Goal: Task Accomplishment & Management: Use online tool/utility

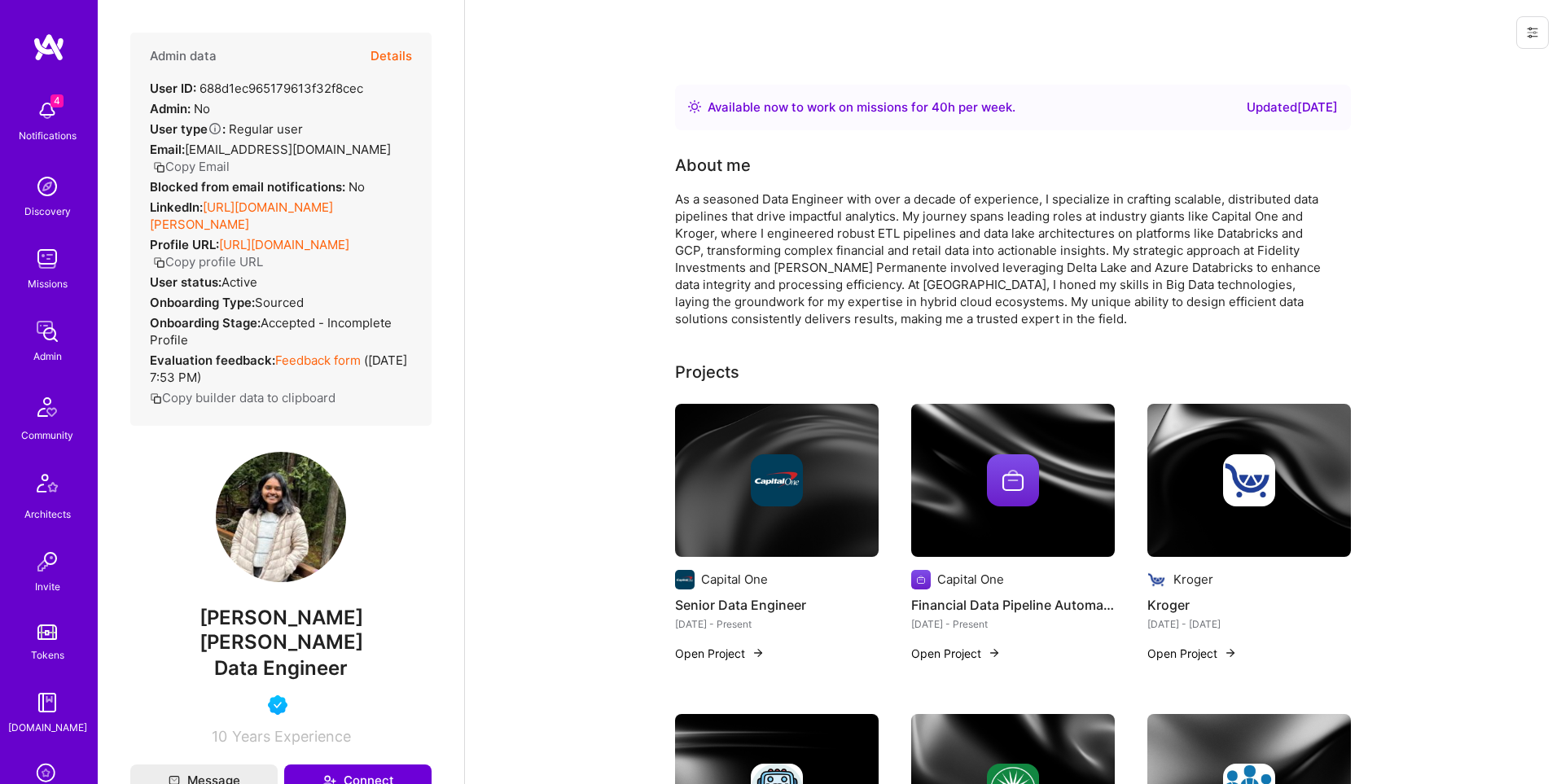
click at [393, 48] on button "Details" at bounding box center [391, 55] width 41 height 47
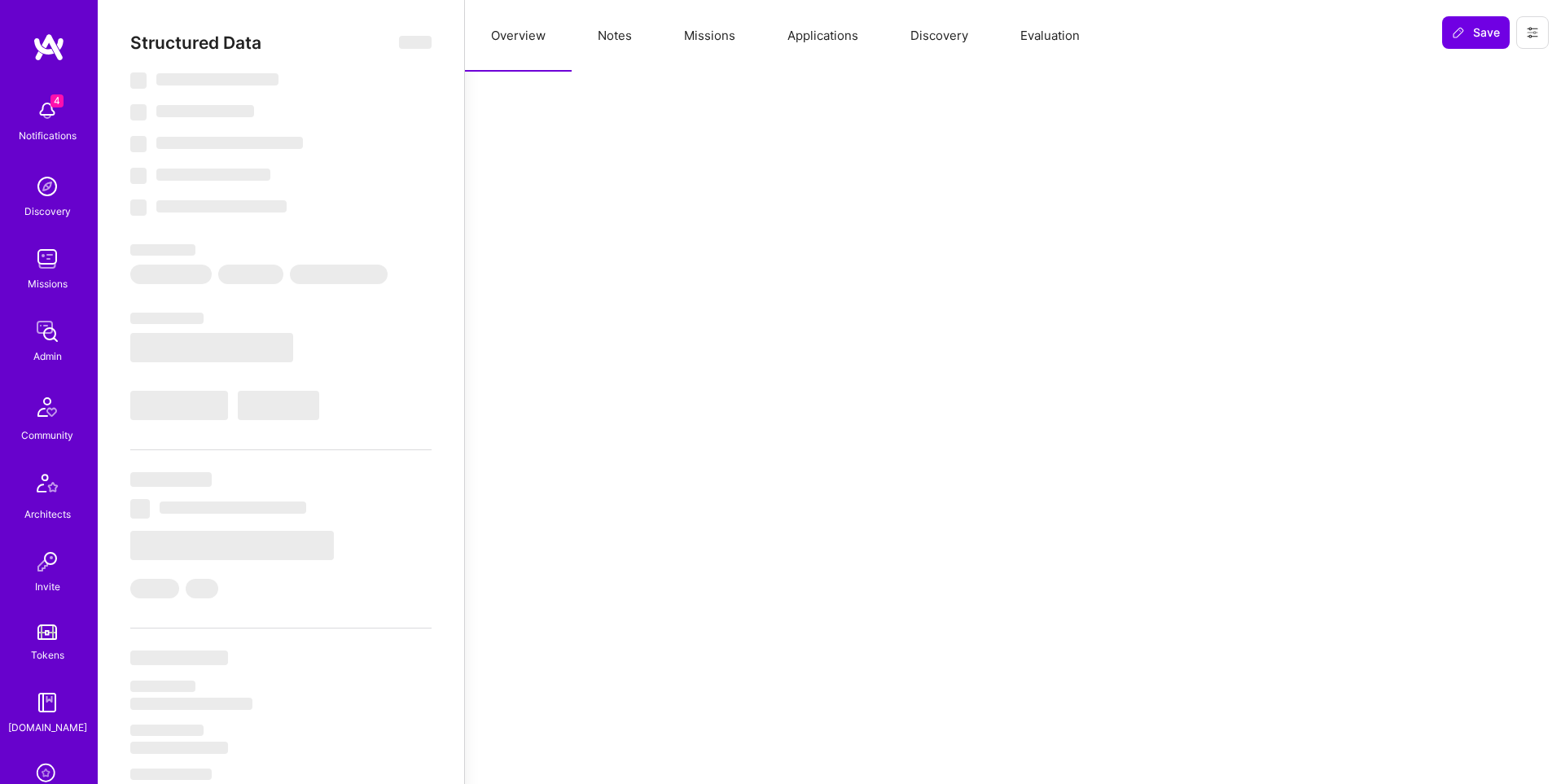
select select "Right Now"
select select "5"
select select "4"
select select "6"
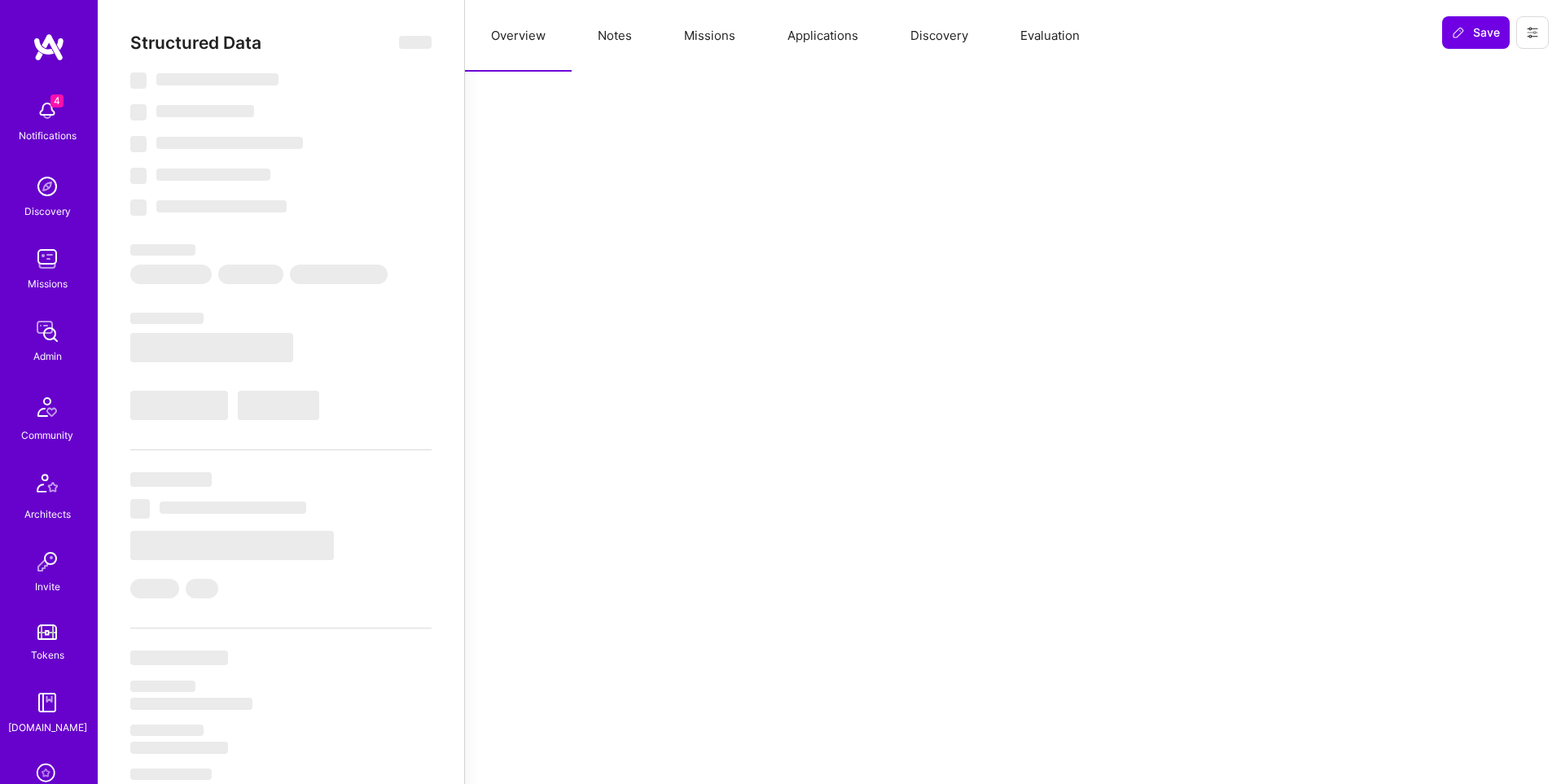
select select "US"
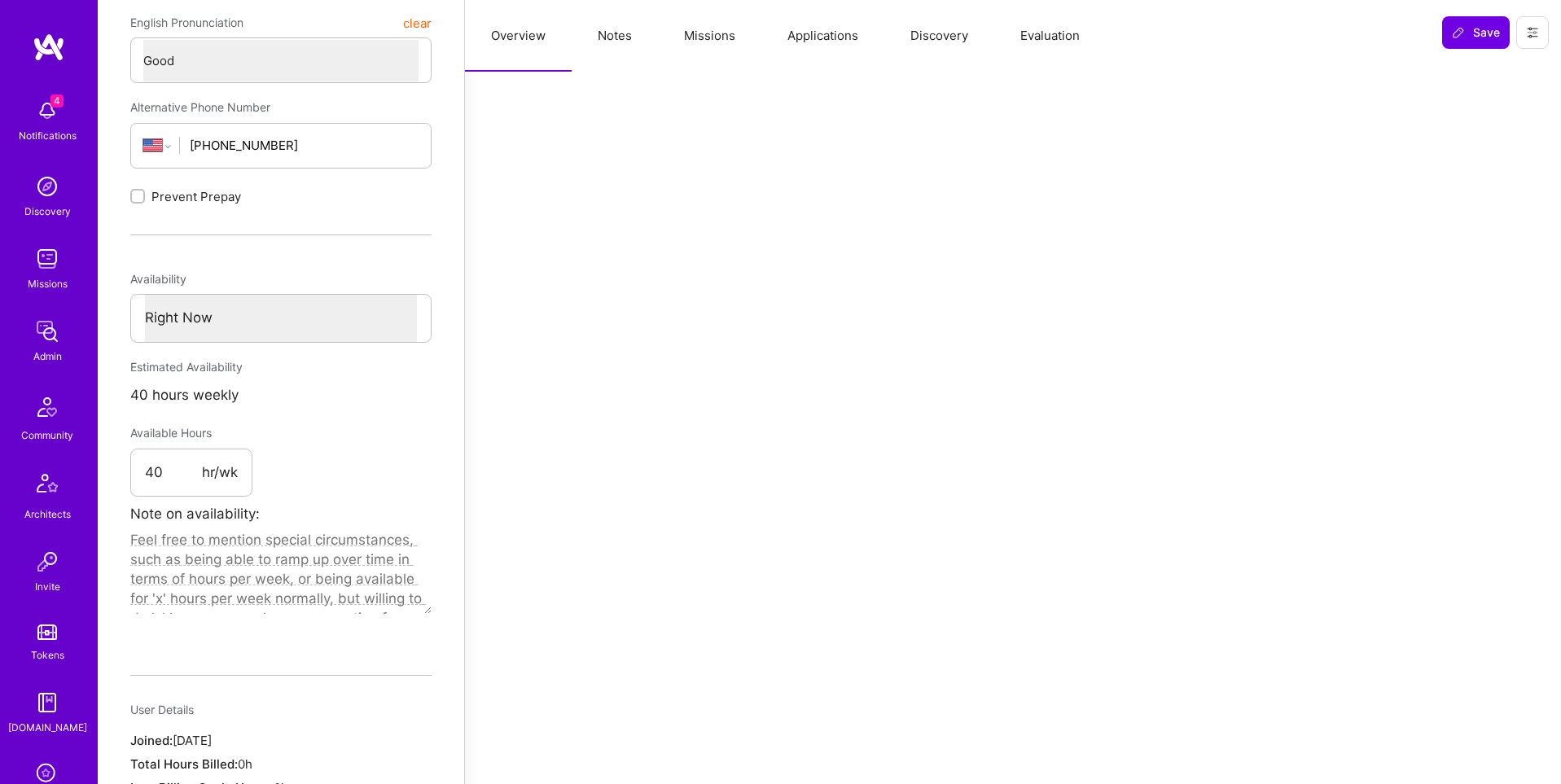
scroll to position [588, 0]
click at [1053, 38] on button "Evaluation" at bounding box center [1050, 36] width 112 height 72
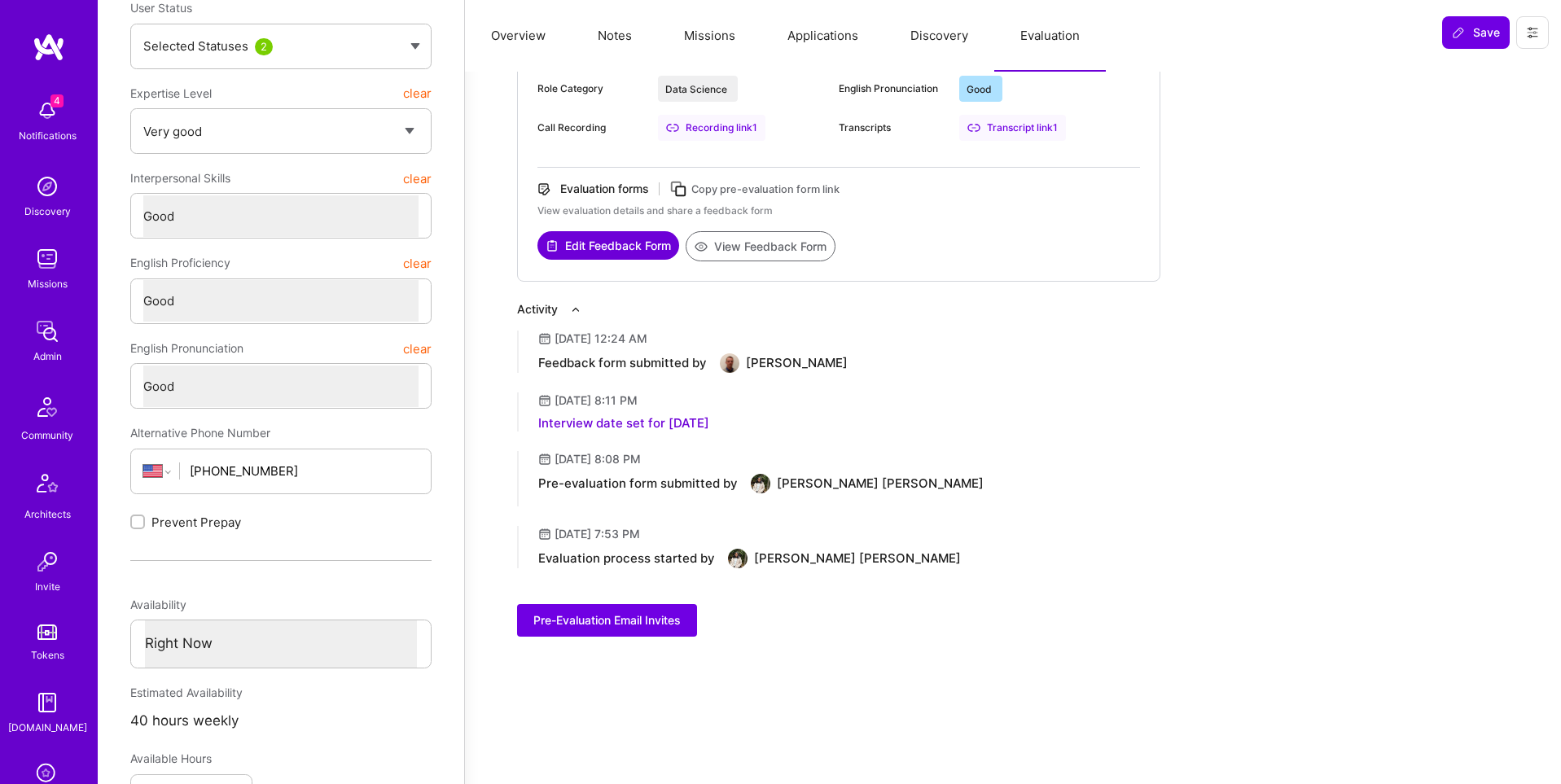
scroll to position [0, 0]
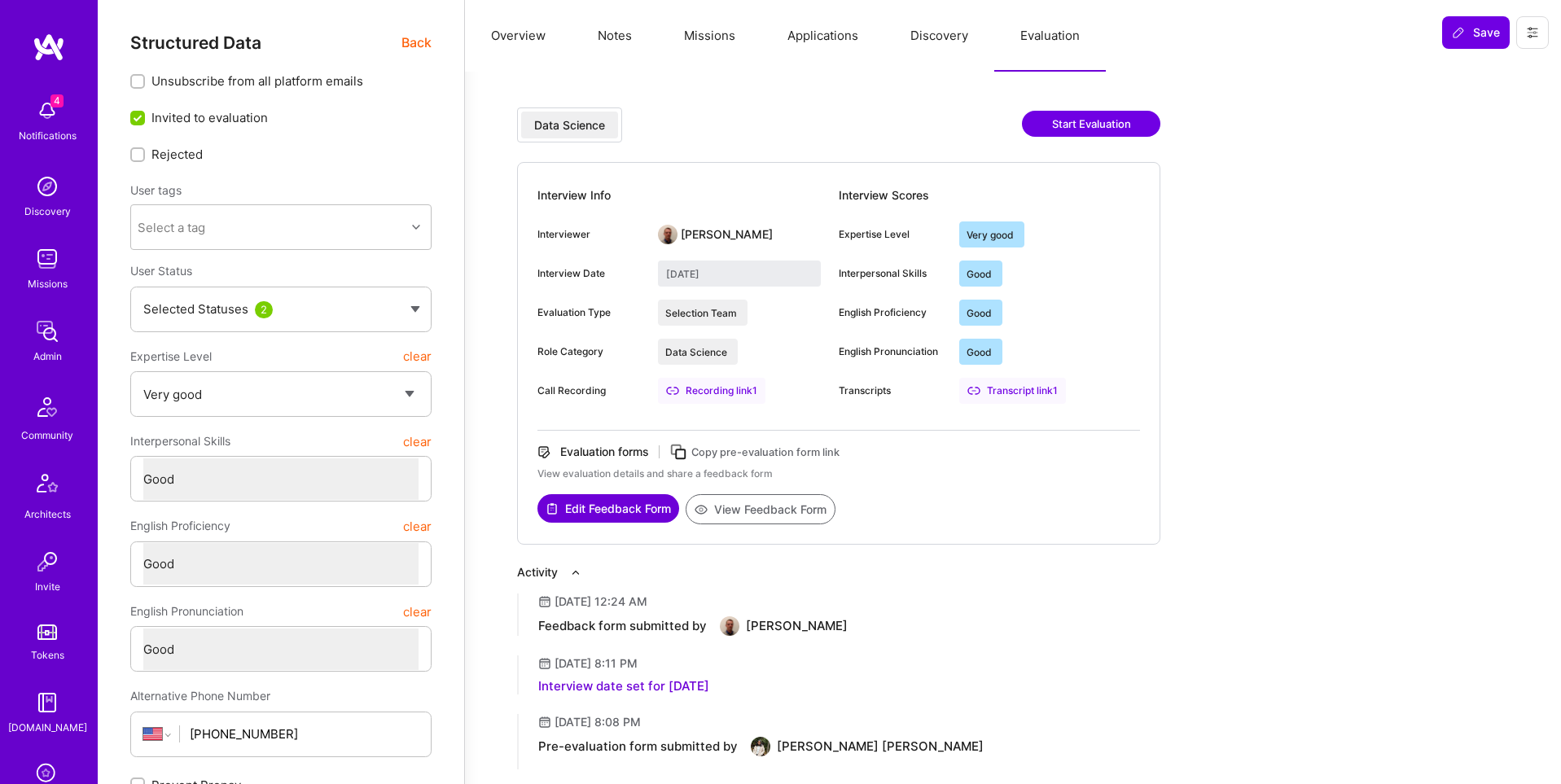
click at [413, 41] on span "Back" at bounding box center [417, 42] width 30 height 21
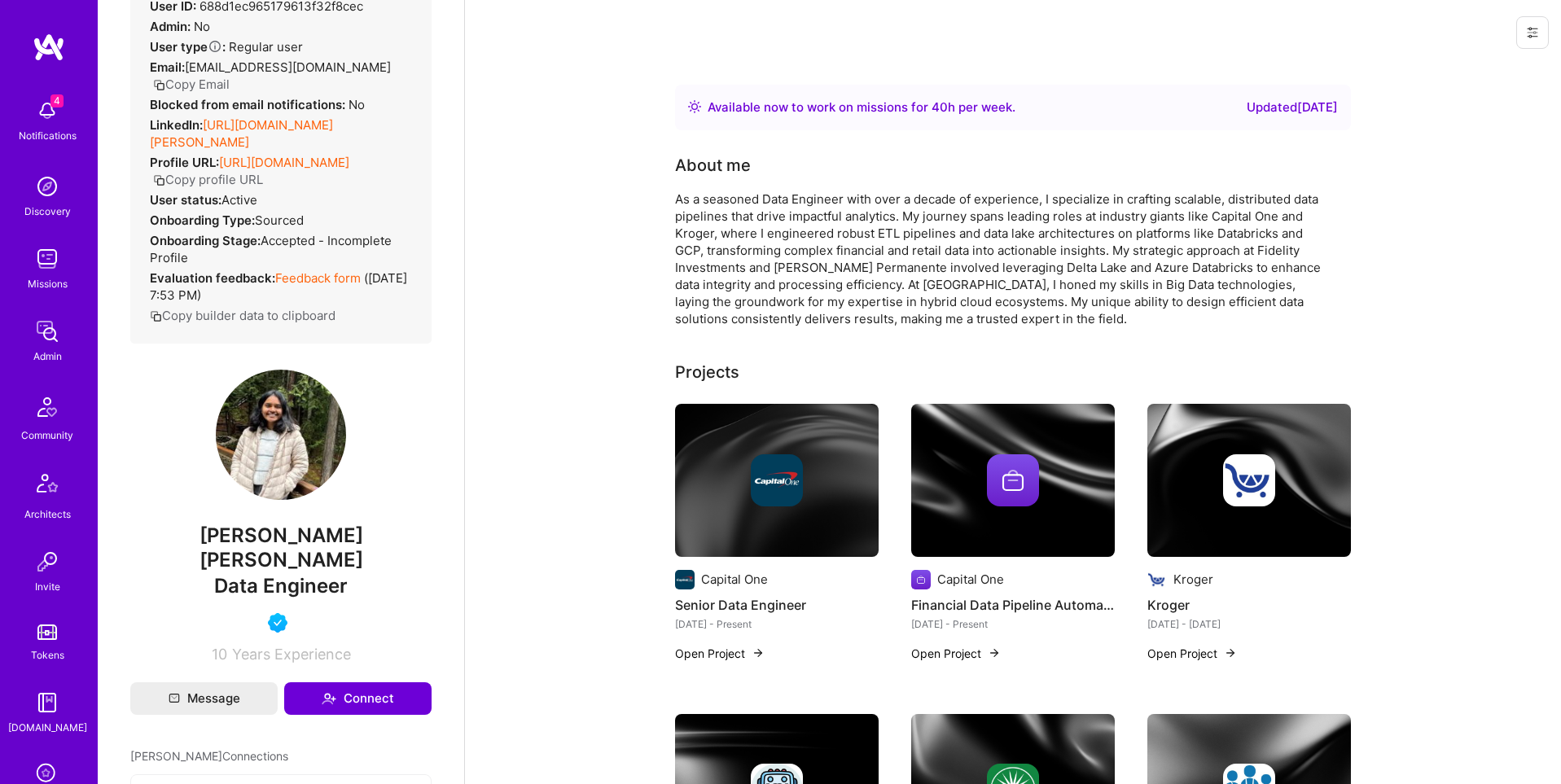
scroll to position [55, 0]
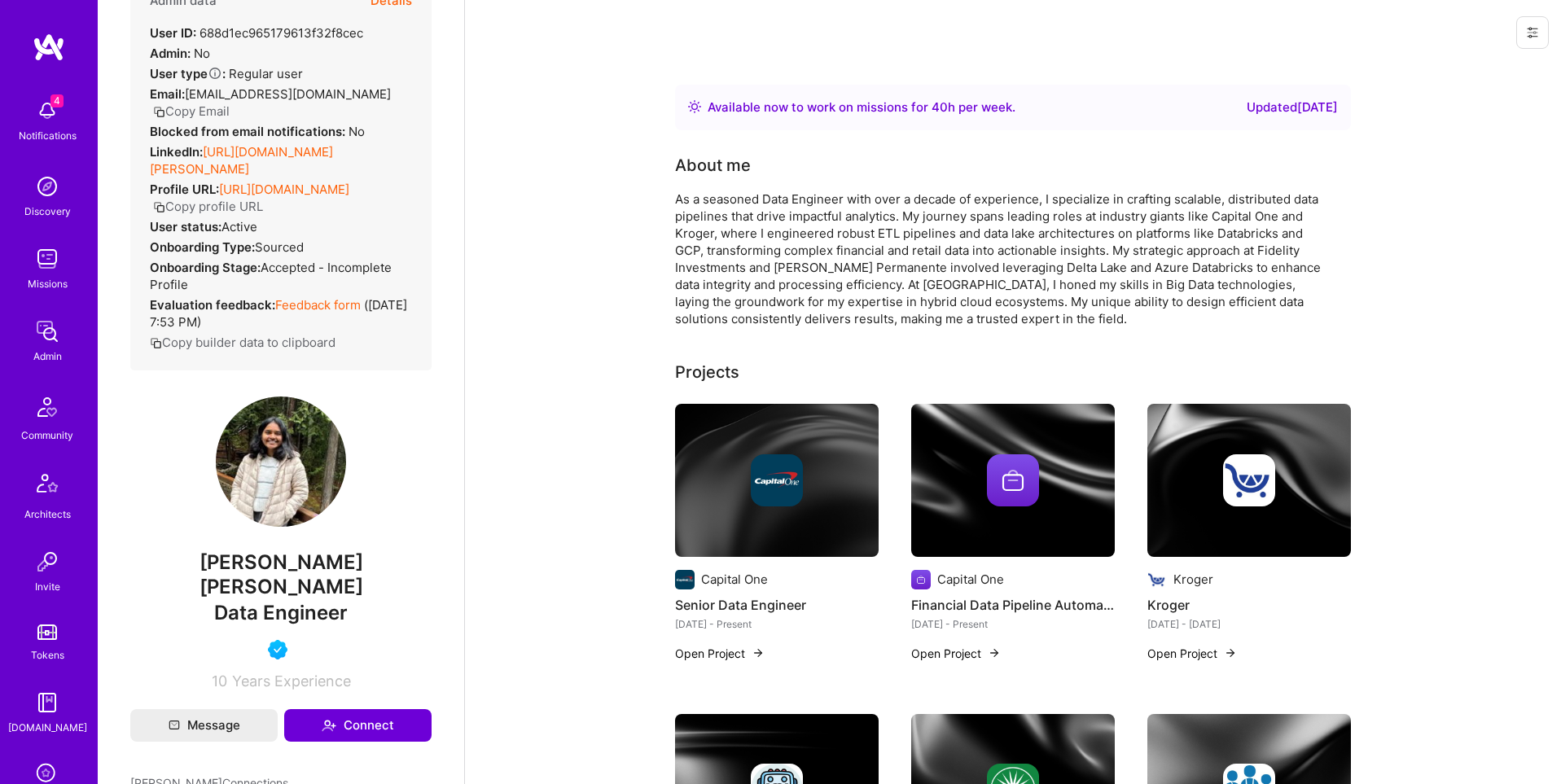
click at [333, 144] on link "[URL][DOMAIN_NAME][PERSON_NAME]" at bounding box center [241, 160] width 183 height 32
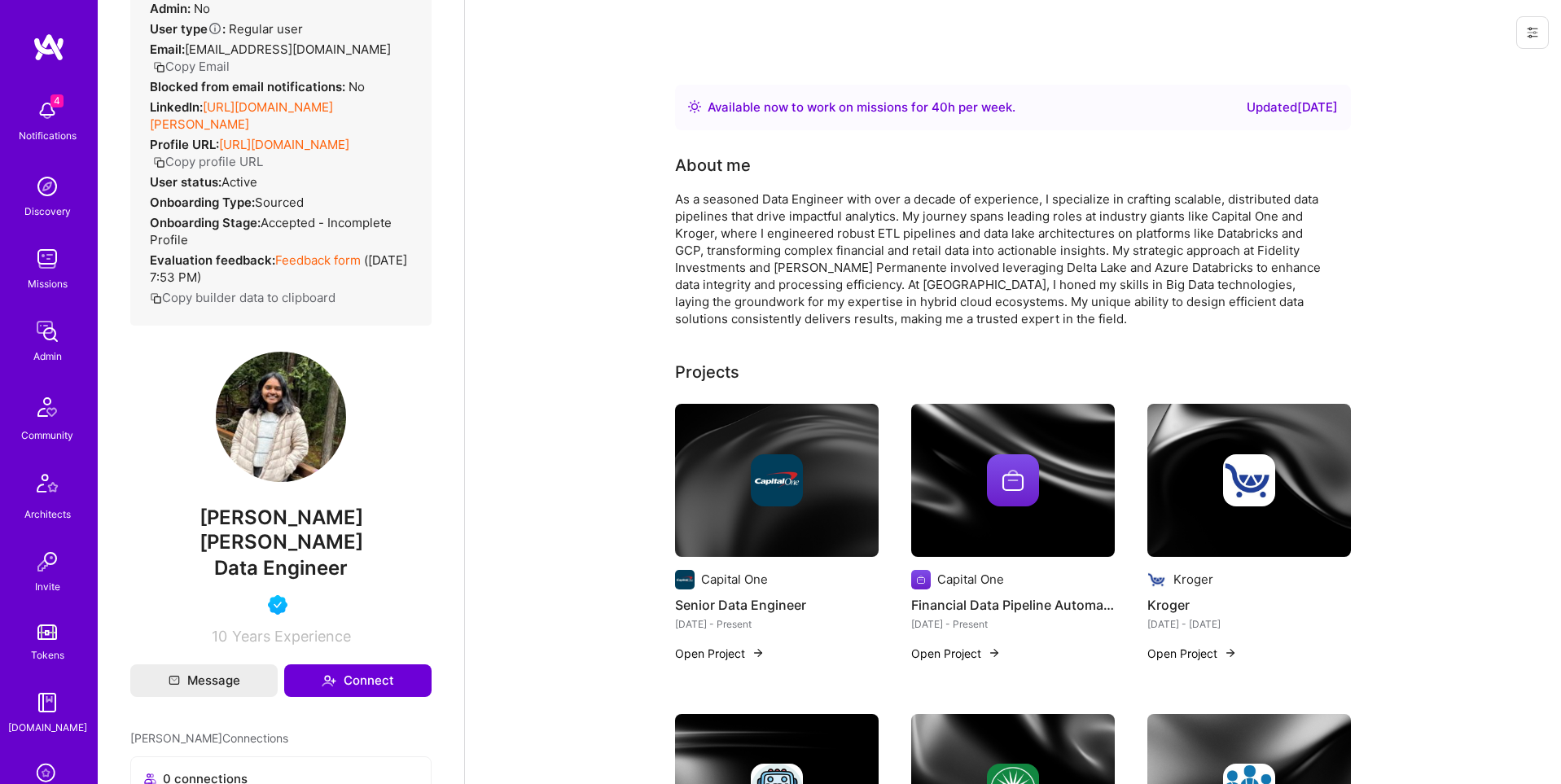
scroll to position [0, 0]
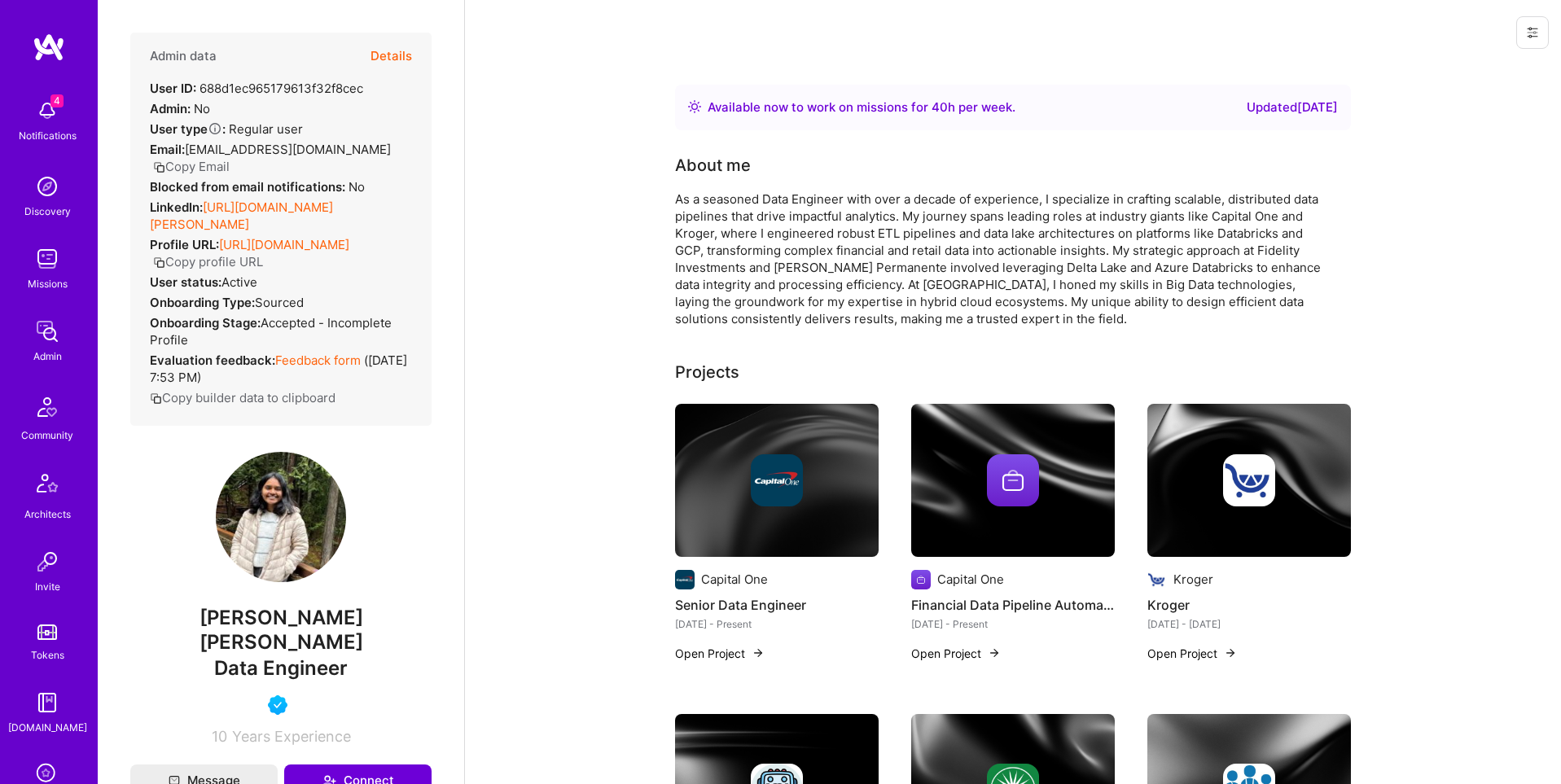
click at [389, 50] on button "Details" at bounding box center [391, 55] width 41 height 47
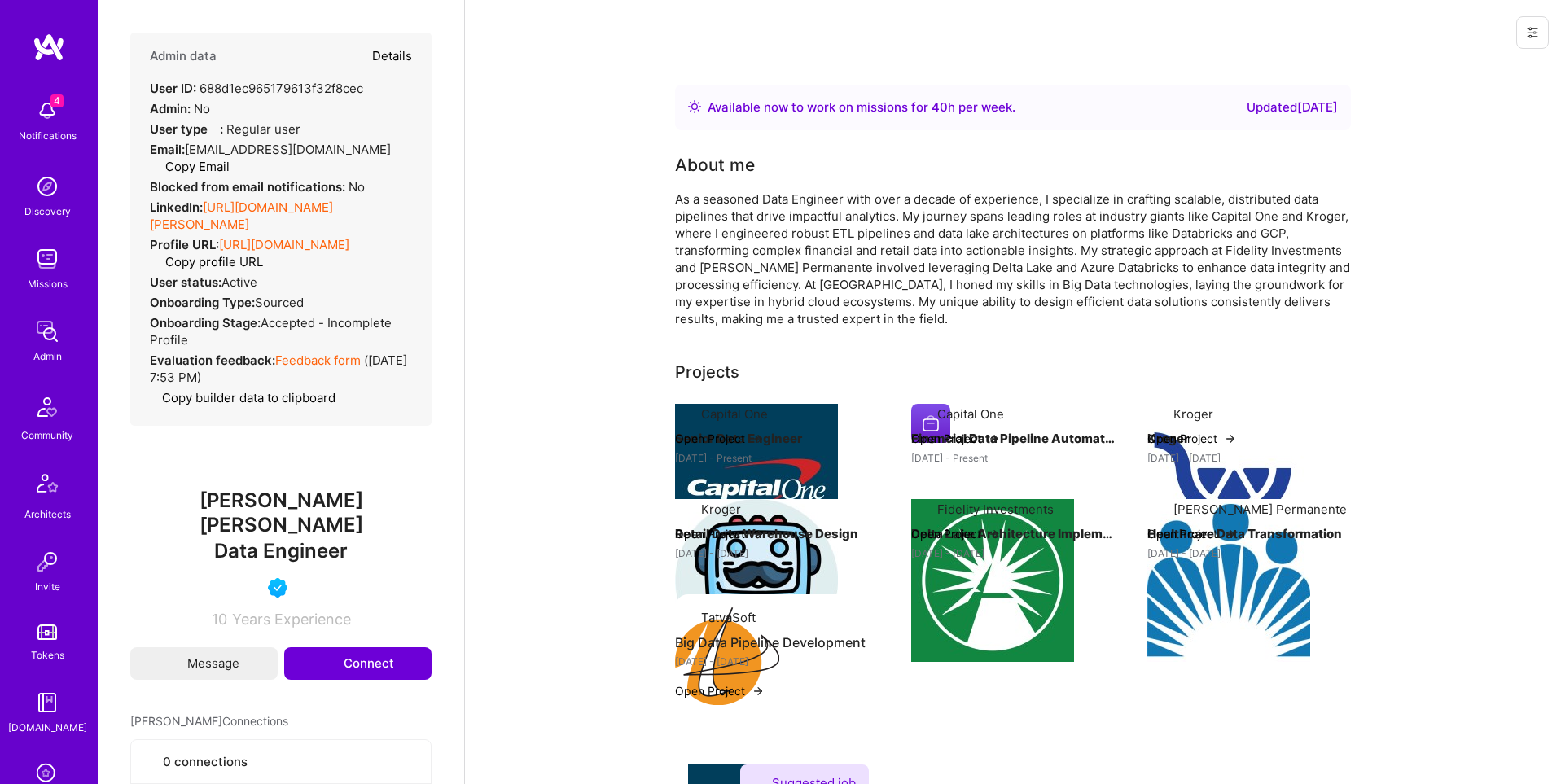
type textarea "x"
select select "5"
select select "4"
select select "6"
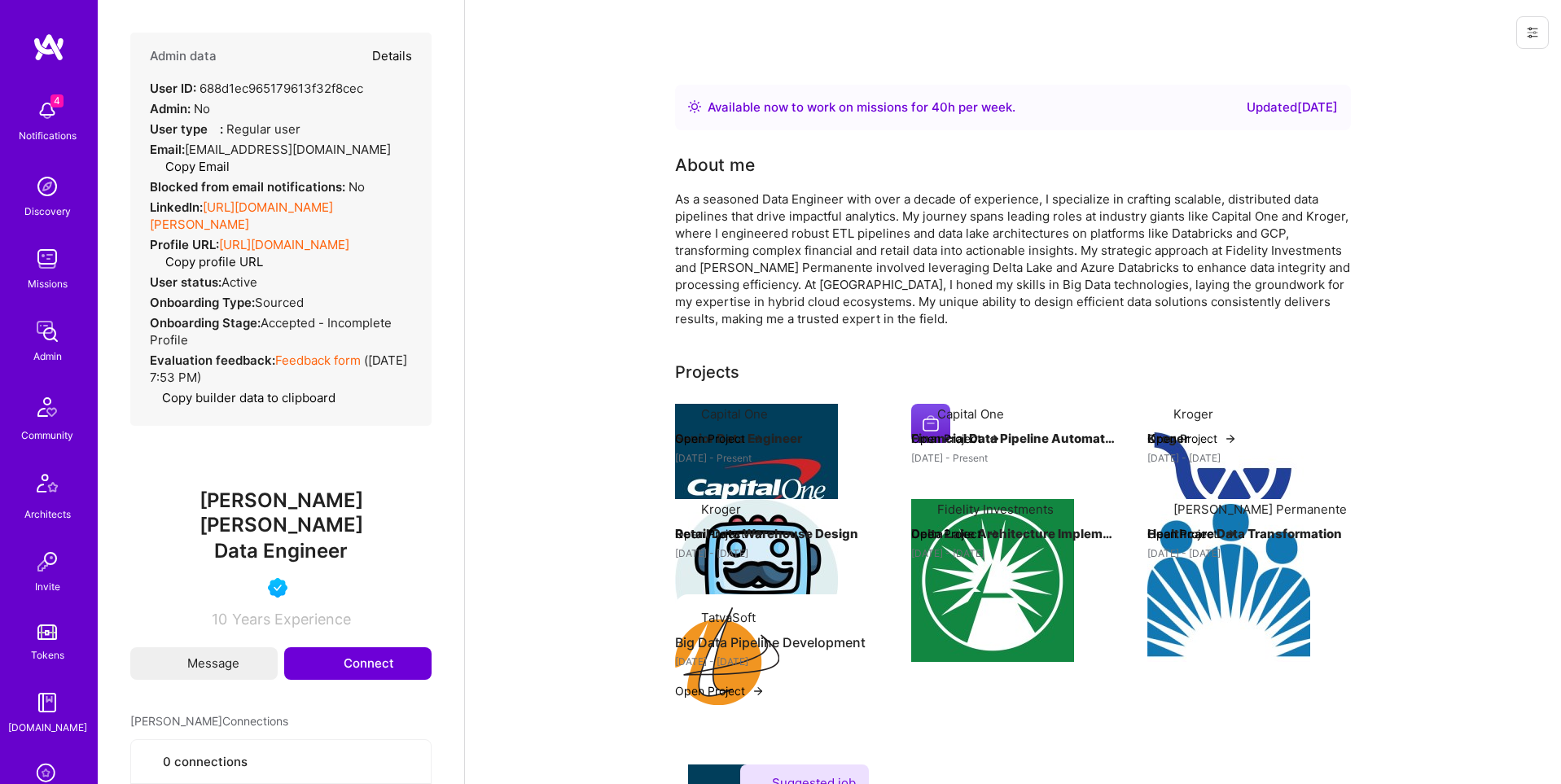
select select "US"
select select "Right Now"
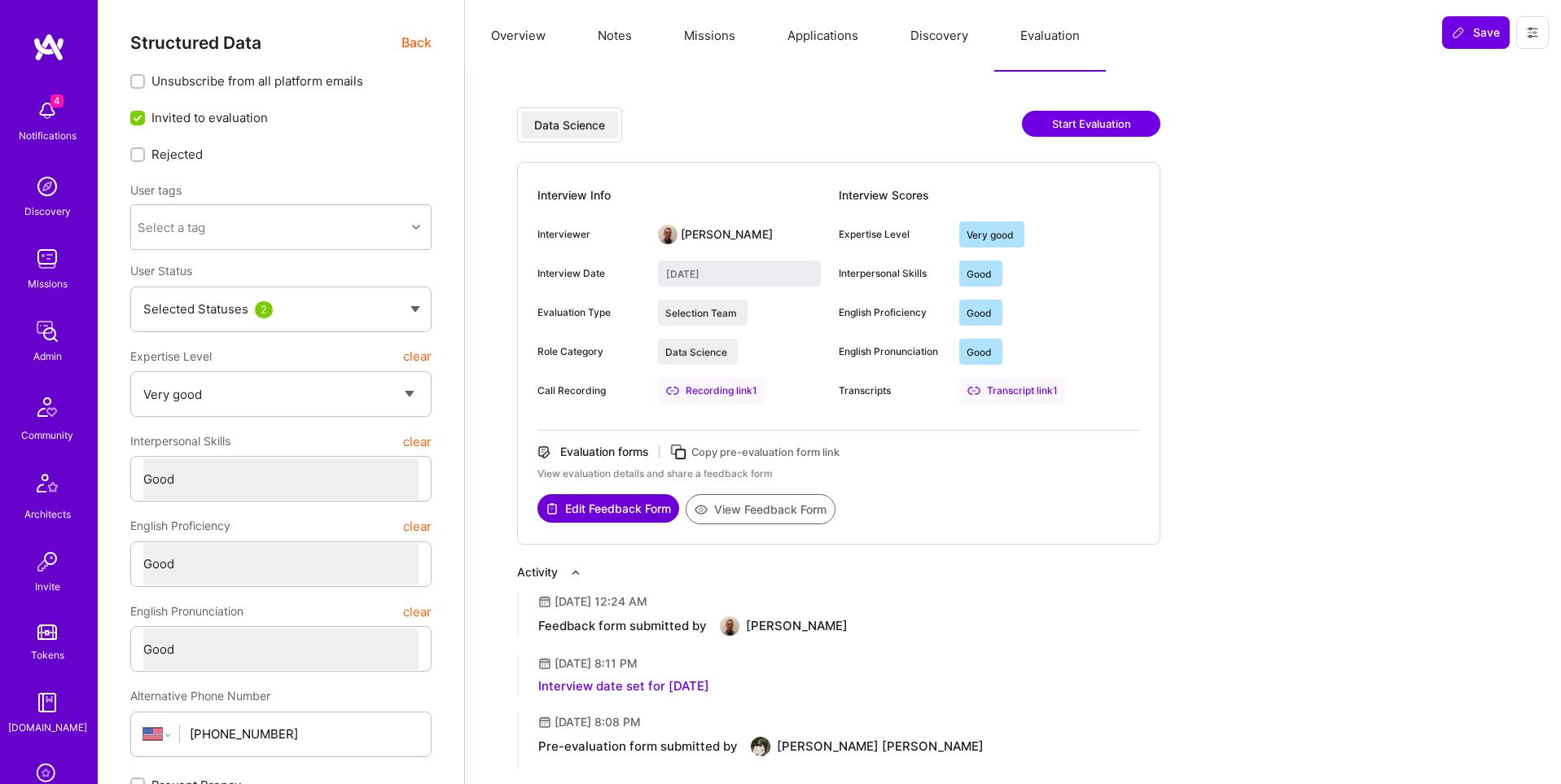
click at [848, 38] on button "Applications" at bounding box center [823, 36] width 123 height 72
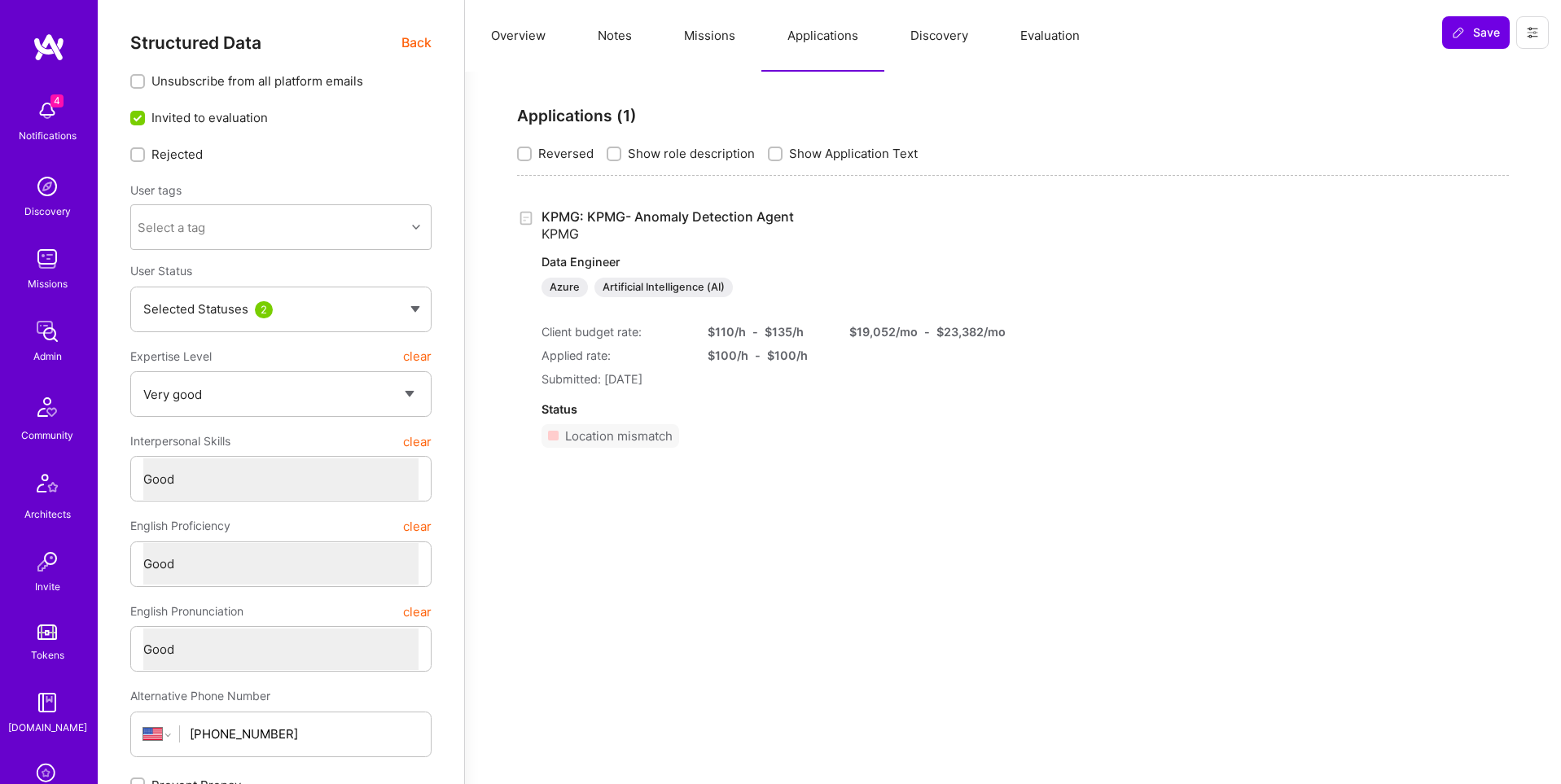
click at [764, 218] on link "KPMG: KPMG- Anomaly Detection Agent KPMG Data Engineer Azure Artificial Intelli…" at bounding box center [756, 252] width 430 height 89
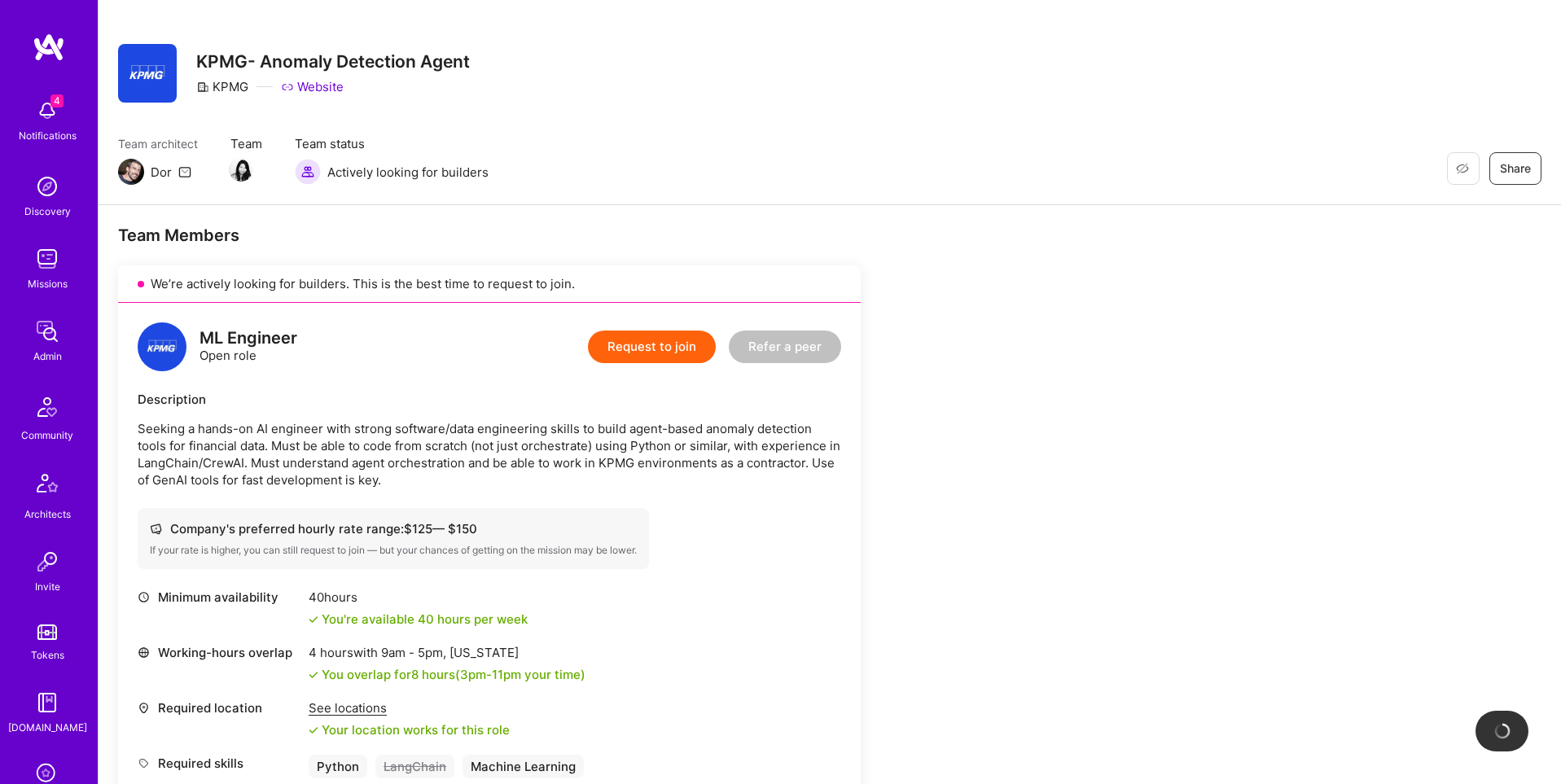
scroll to position [223, 0]
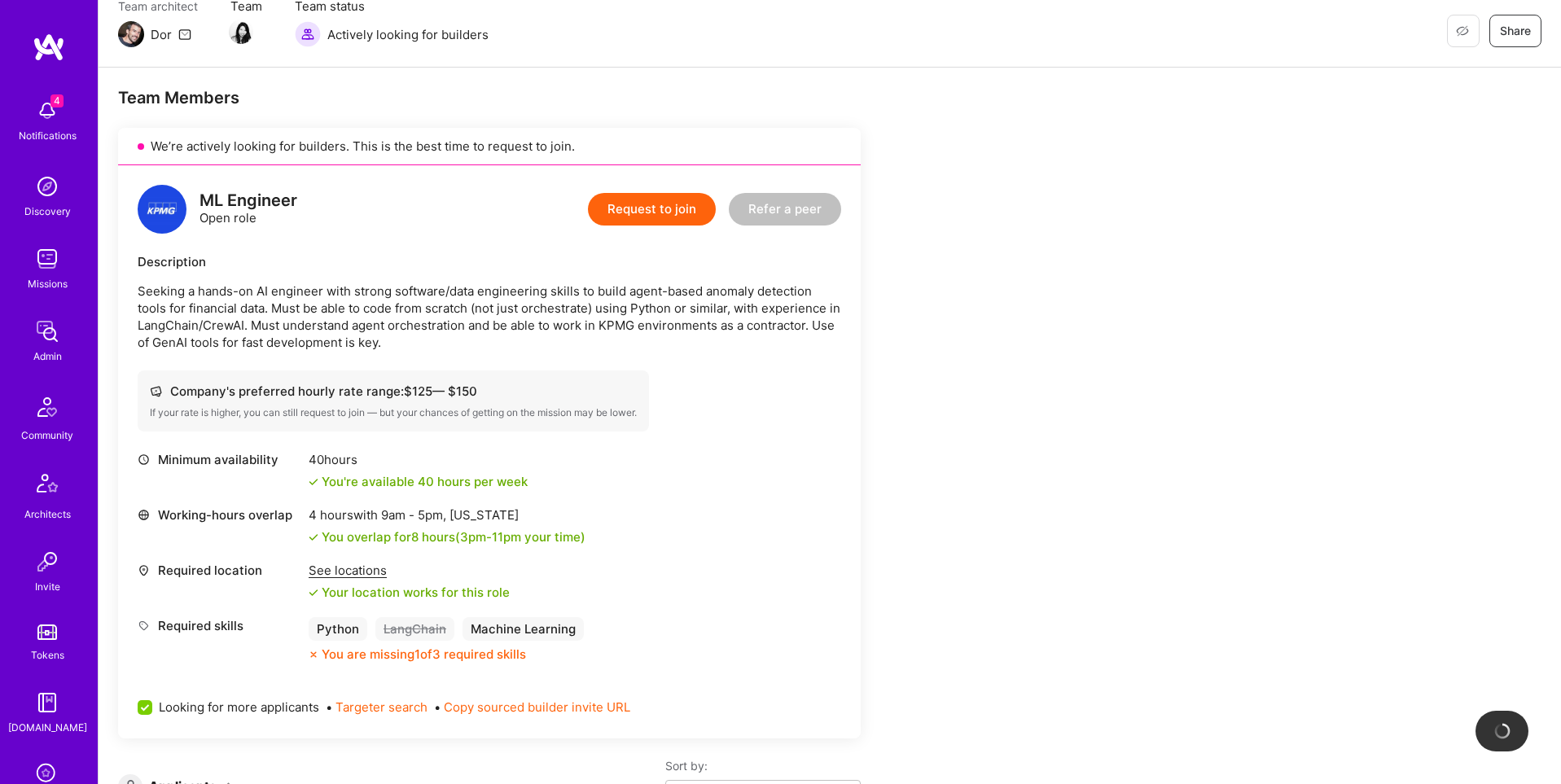
click at [339, 573] on div "See locations" at bounding box center [409, 570] width 201 height 17
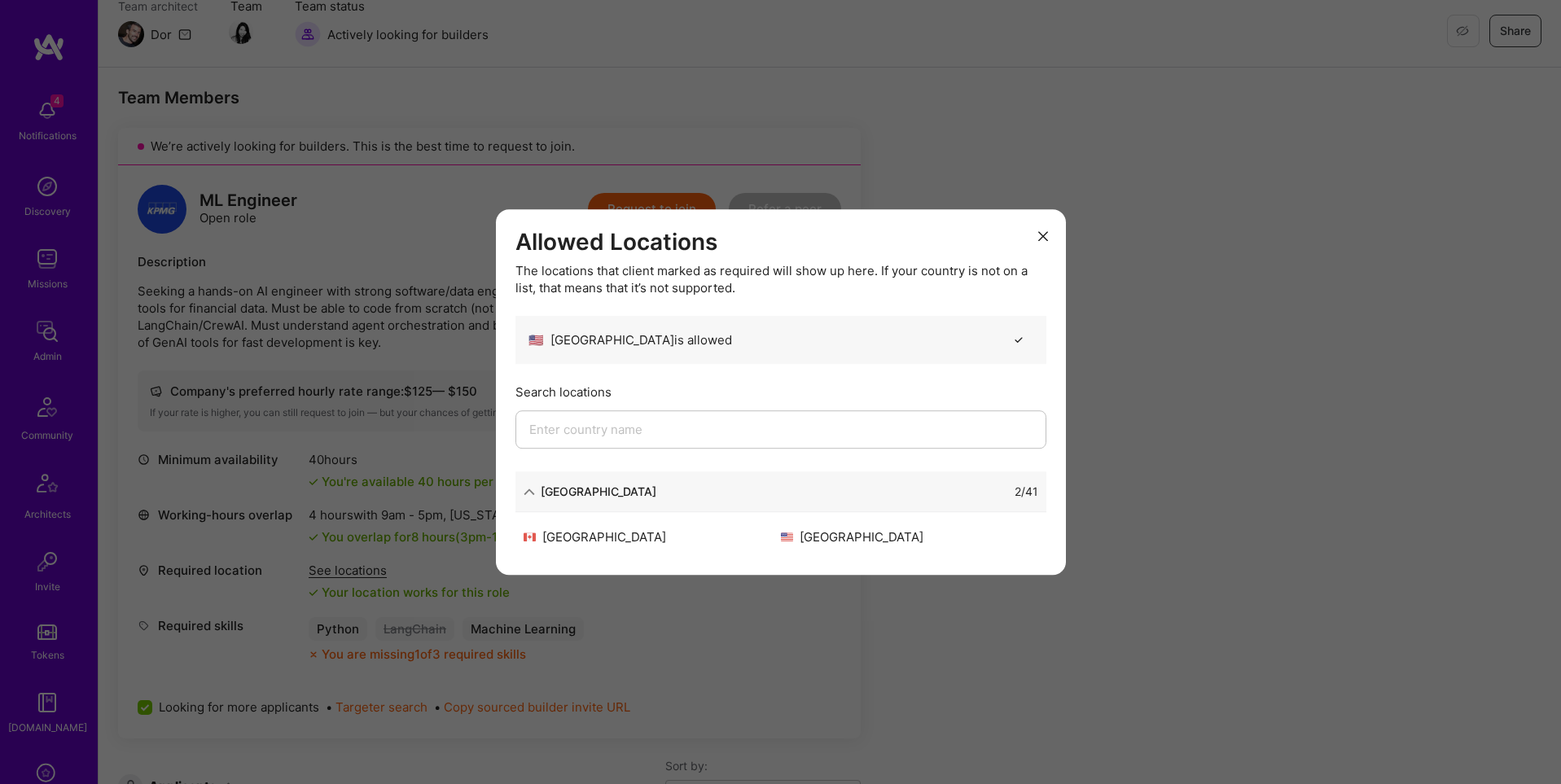
click at [1034, 234] on button "modal" at bounding box center [1044, 235] width 20 height 27
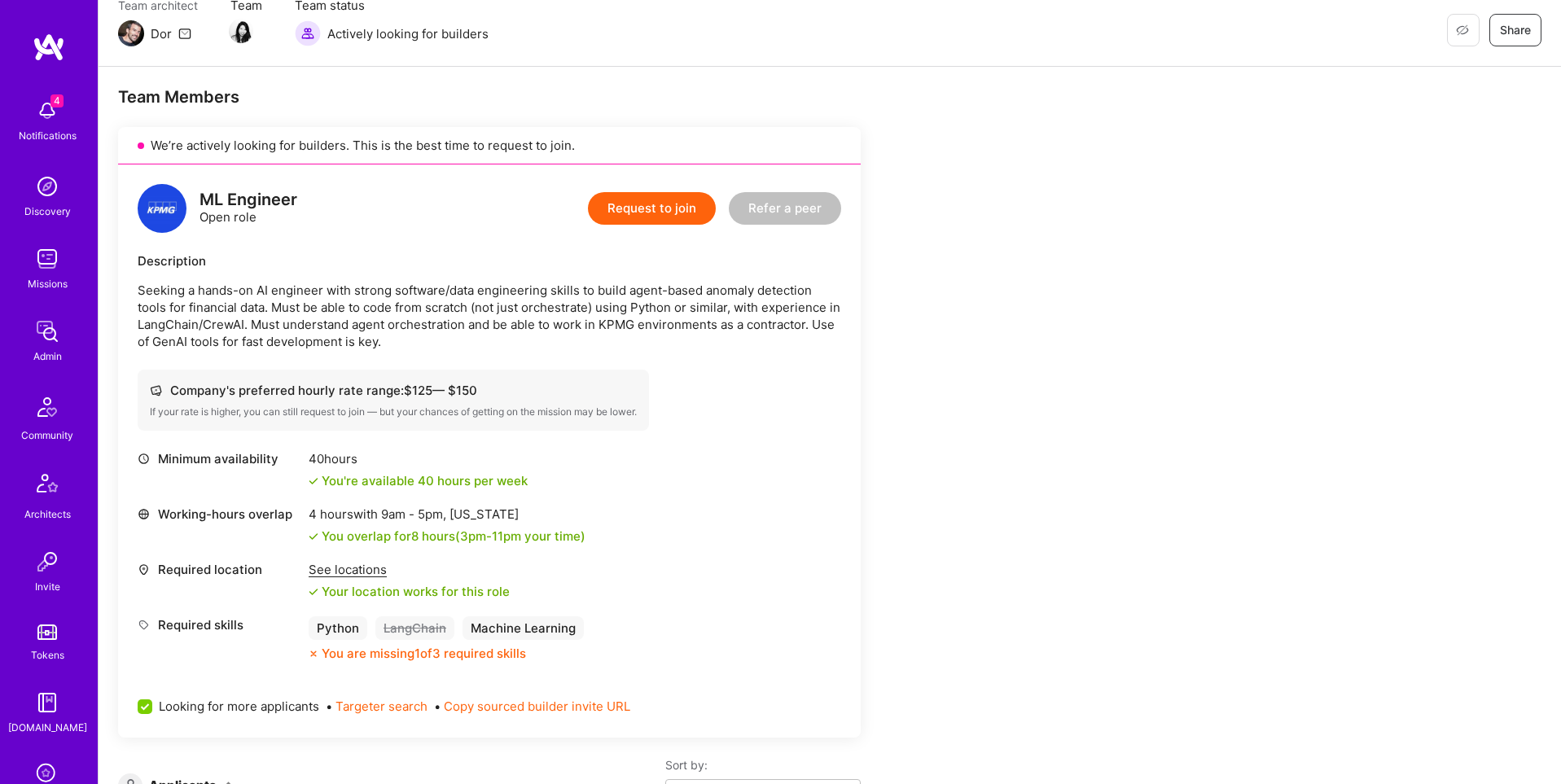
scroll to position [256, 0]
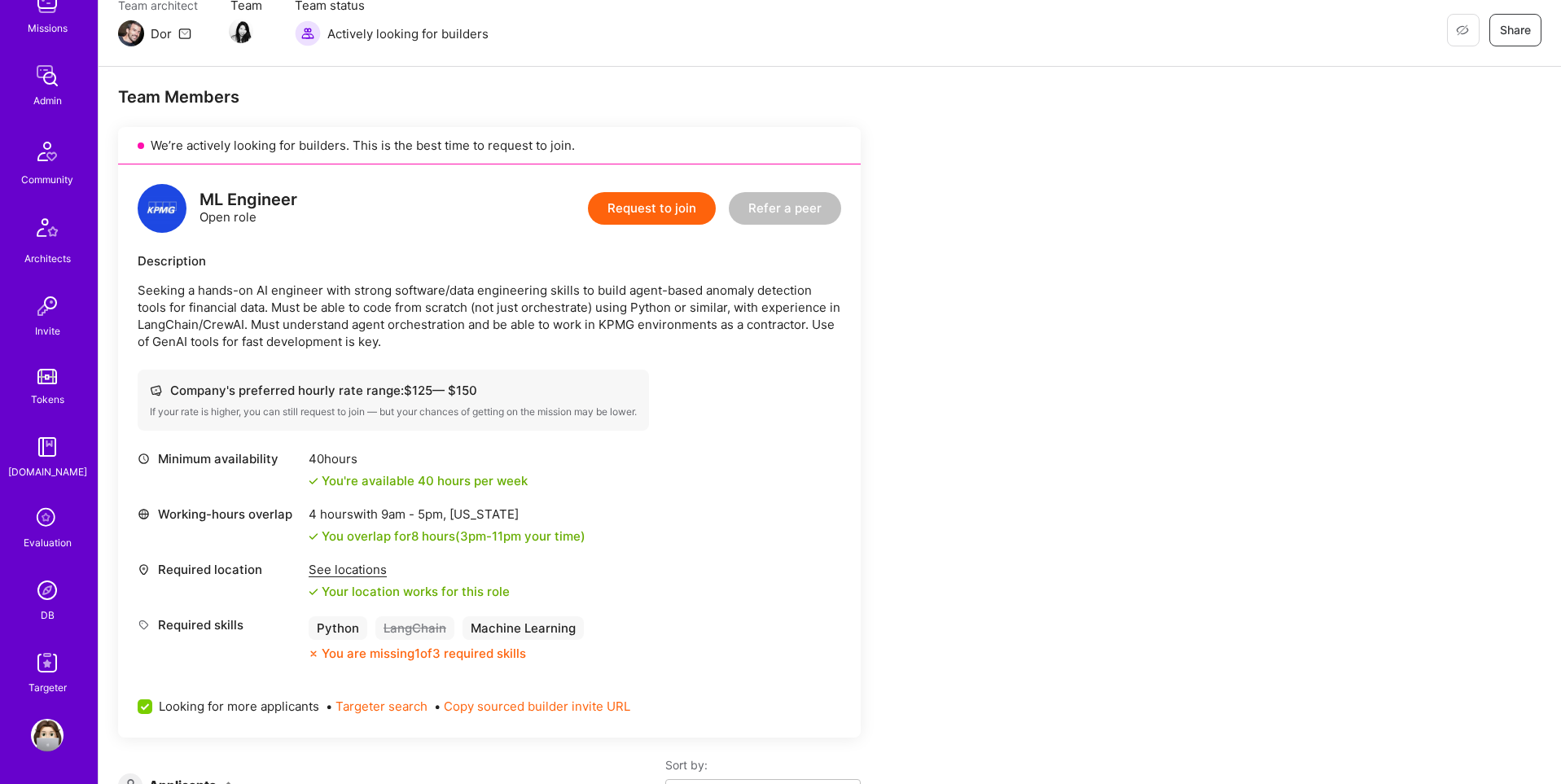
click at [48, 580] on img at bounding box center [47, 590] width 32 height 32
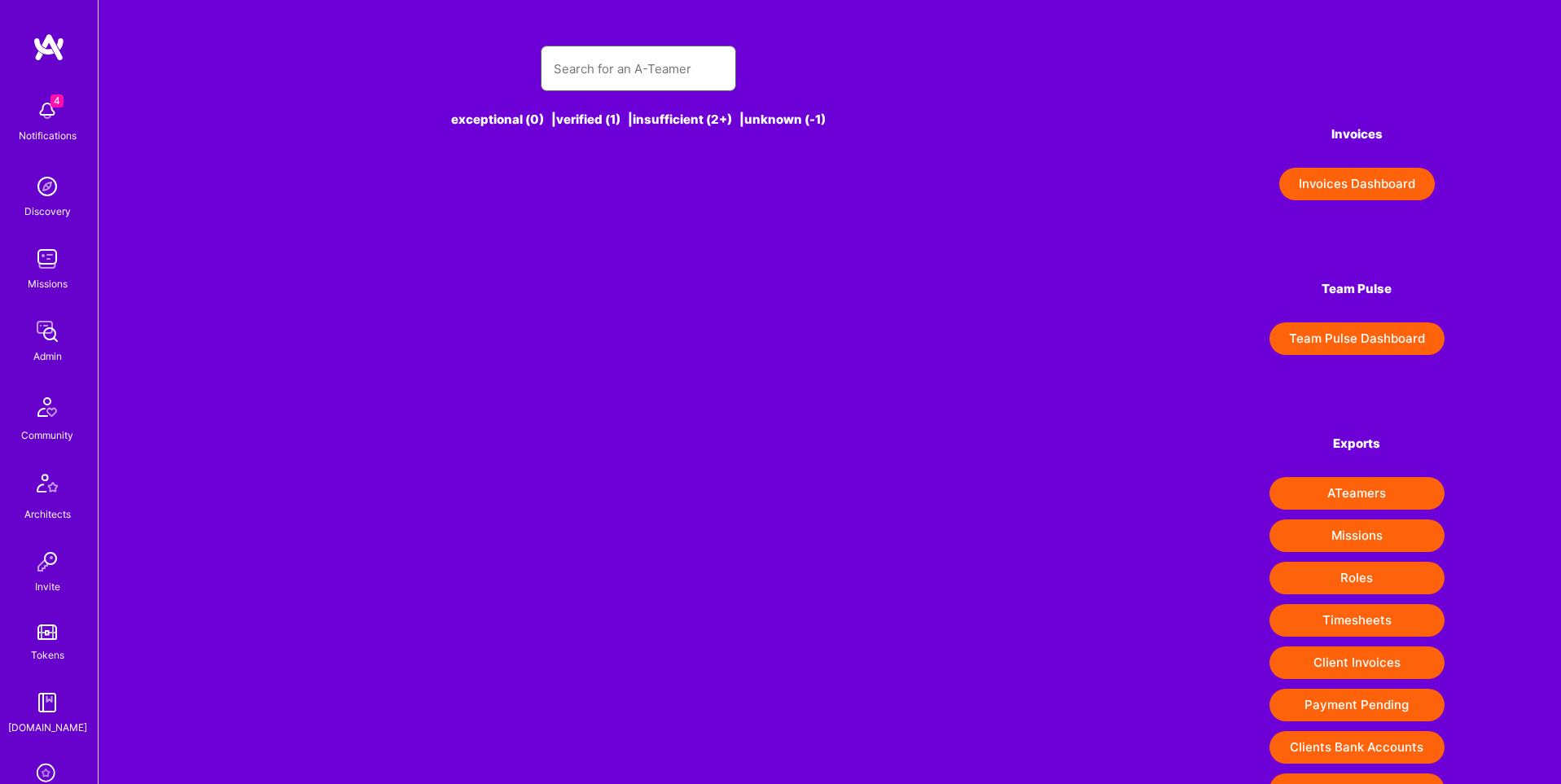
click at [612, 64] on input "text" at bounding box center [638, 69] width 169 height 41
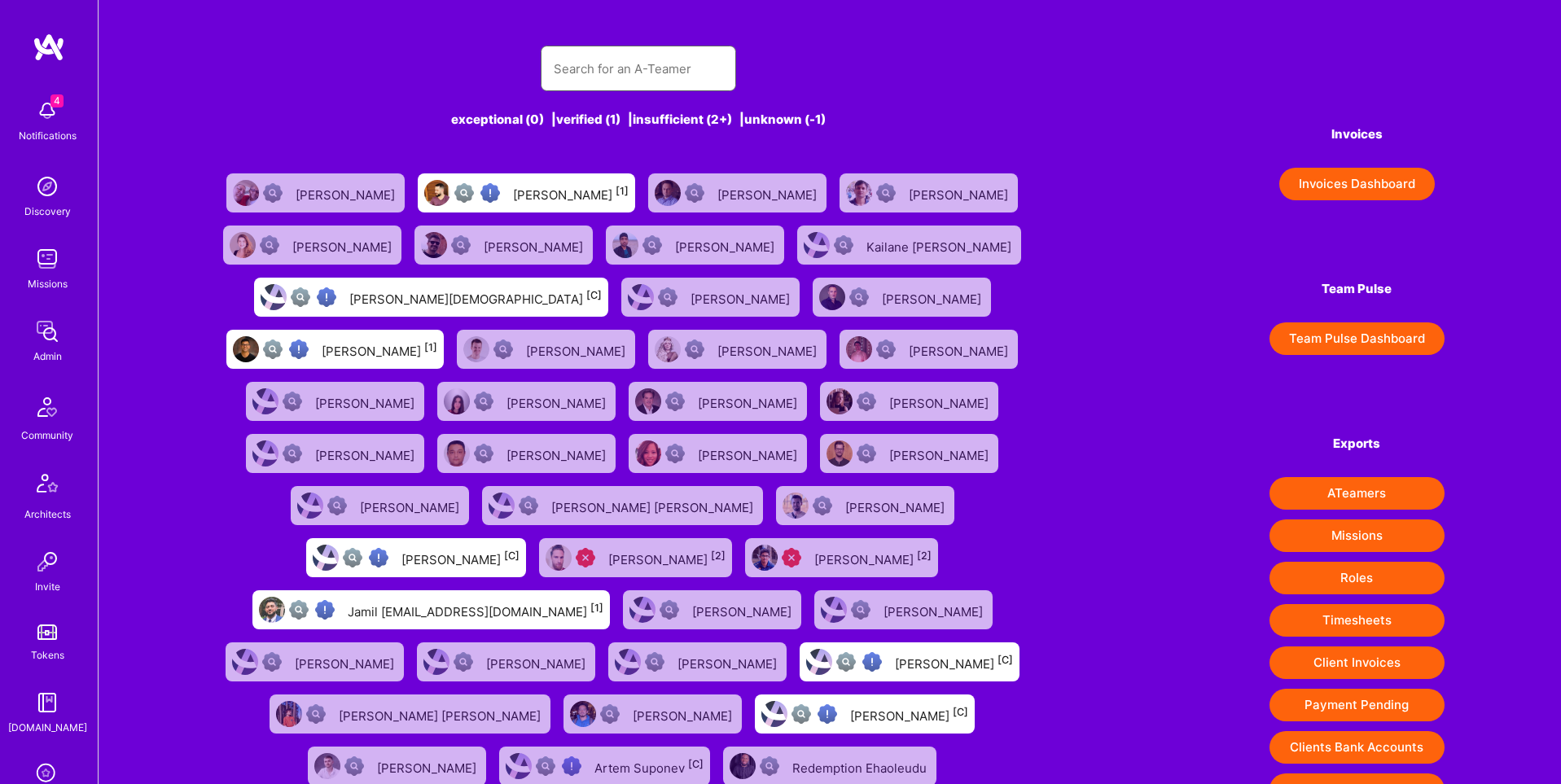
paste input "[EMAIL_ADDRESS][DOMAIN_NAME]"
type input "[EMAIL_ADDRESS][DOMAIN_NAME]"
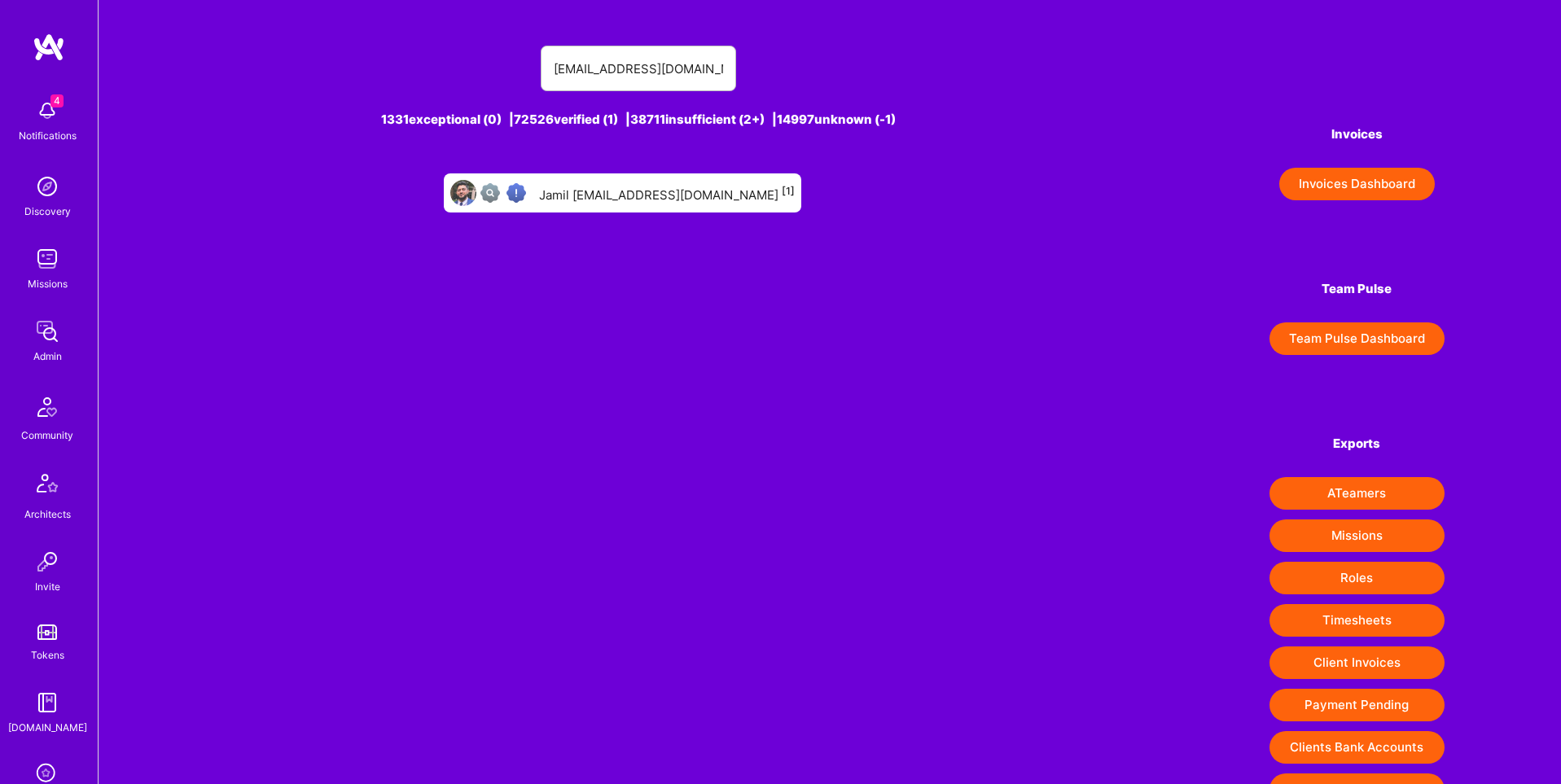
click at [643, 192] on div "Jamil [EMAIL_ADDRESS][DOMAIN_NAME] [1]" at bounding box center [667, 193] width 256 height 21
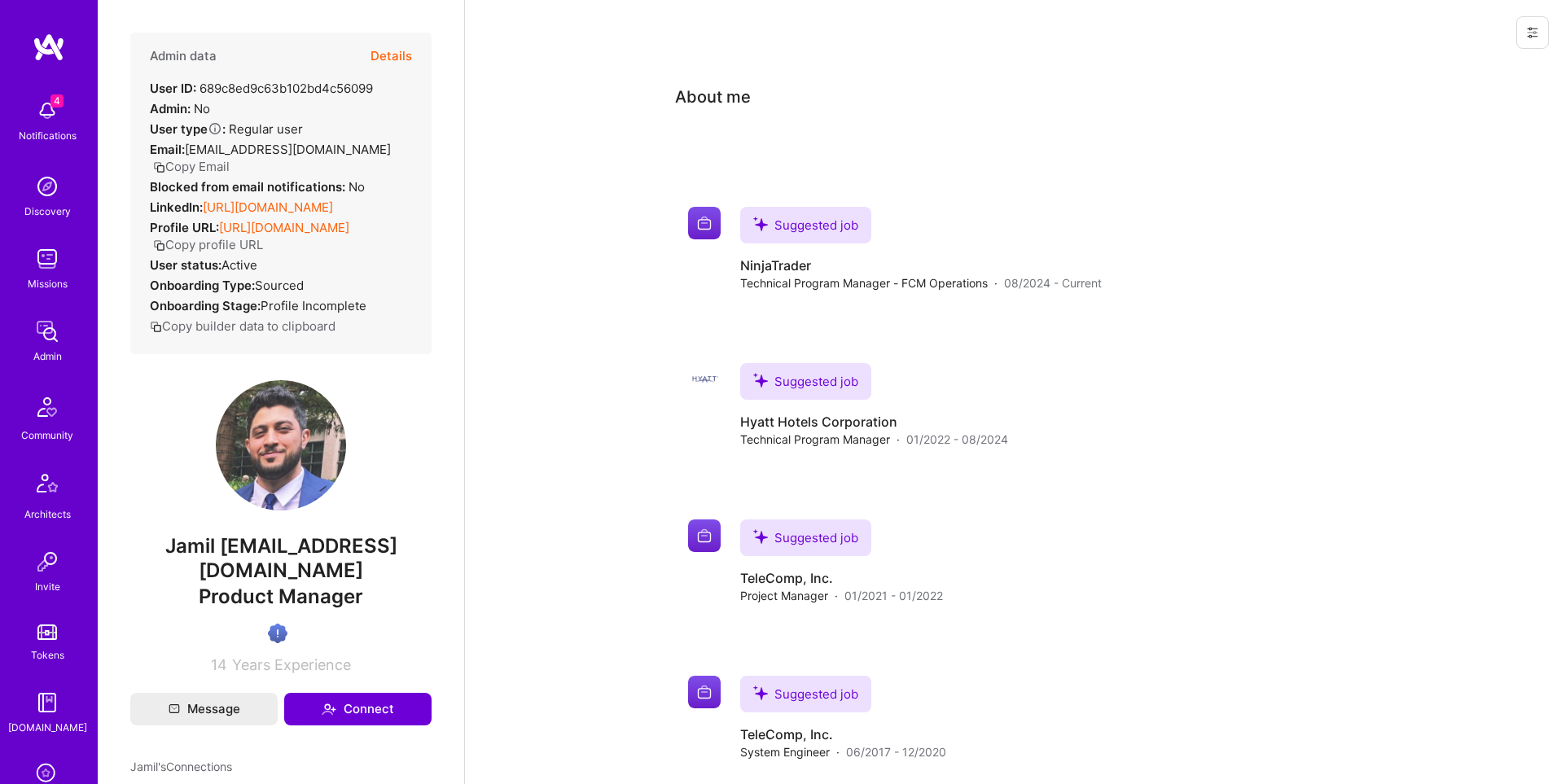
click at [1537, 35] on icon at bounding box center [1532, 32] width 13 height 13
click at [1477, 68] on button "Login as Jamil" at bounding box center [1473, 70] width 150 height 41
